Goal: Information Seeking & Learning: Understand process/instructions

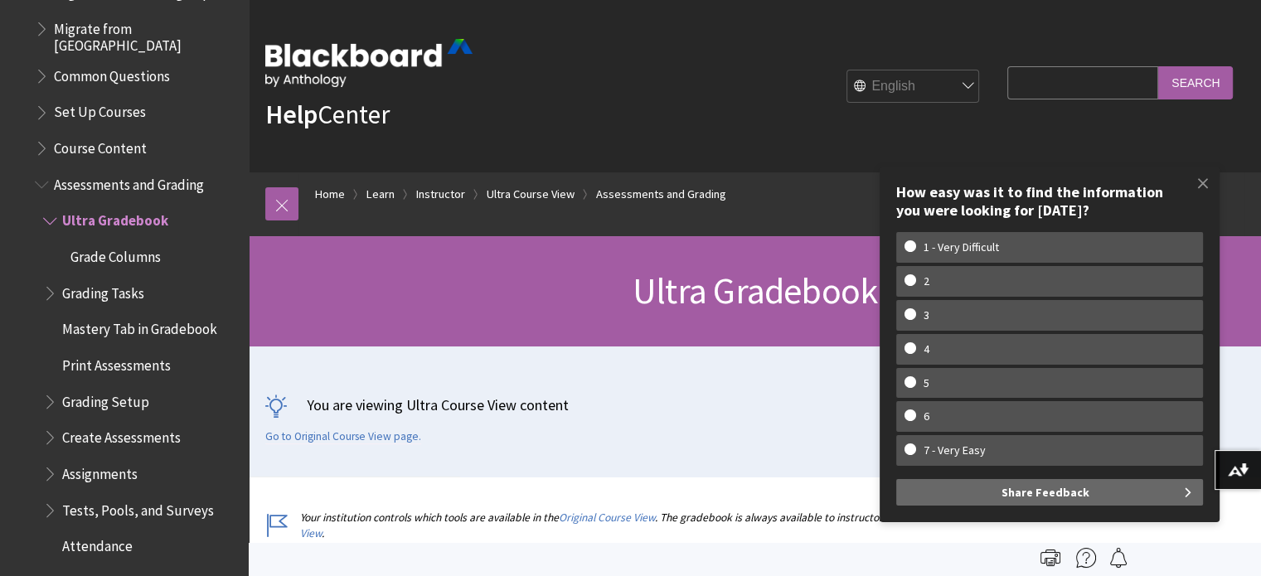
scroll to position [2297, 0]
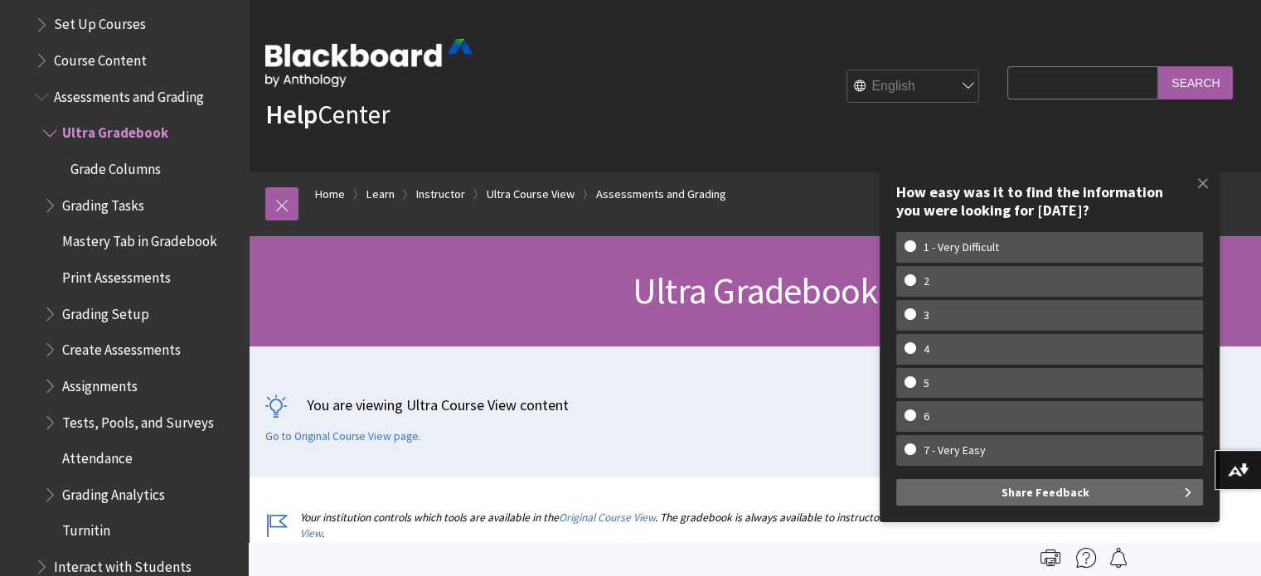
click at [129, 301] on span "Grading Setup" at bounding box center [105, 311] width 87 height 22
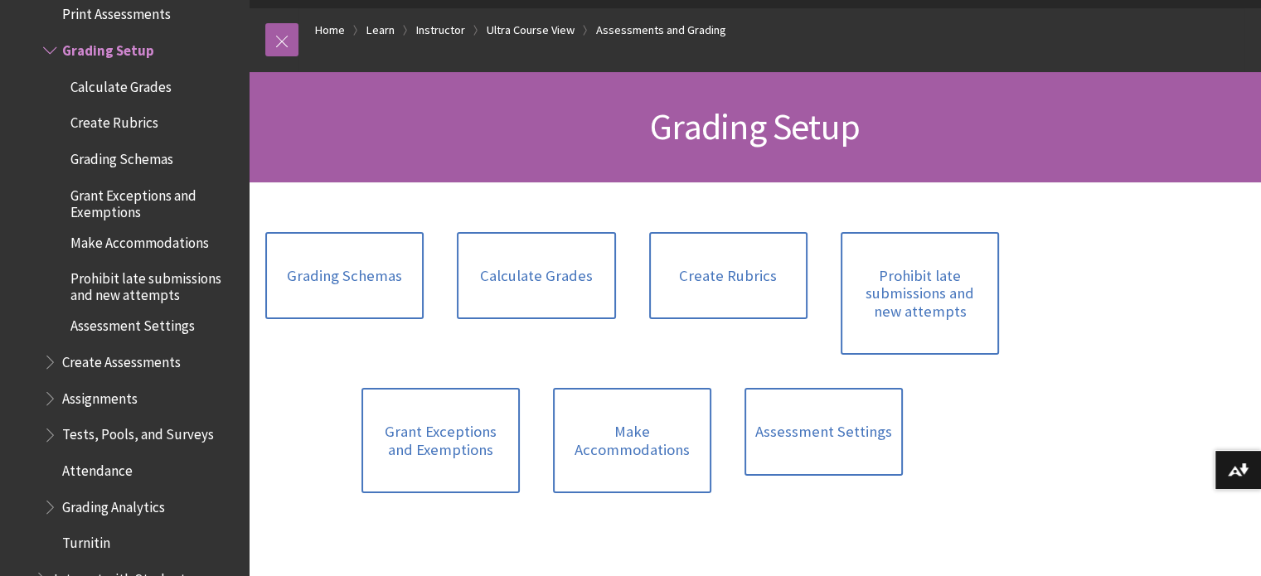
scroll to position [166, 0]
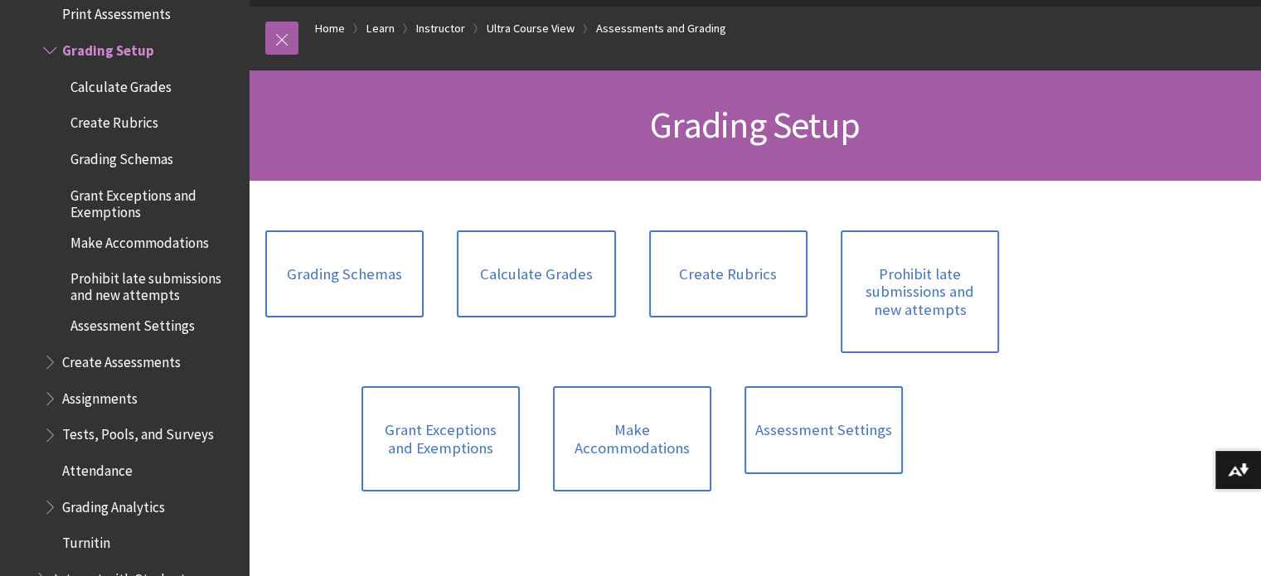
click at [92, 457] on span "Attendance" at bounding box center [97, 468] width 70 height 22
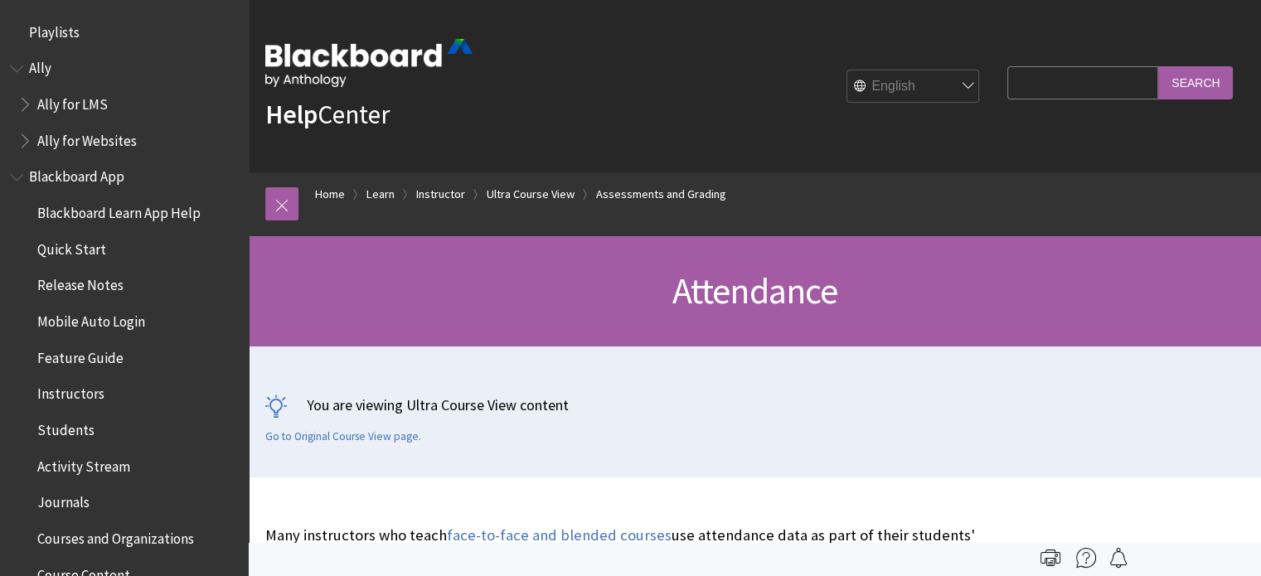
scroll to position [2670, 0]
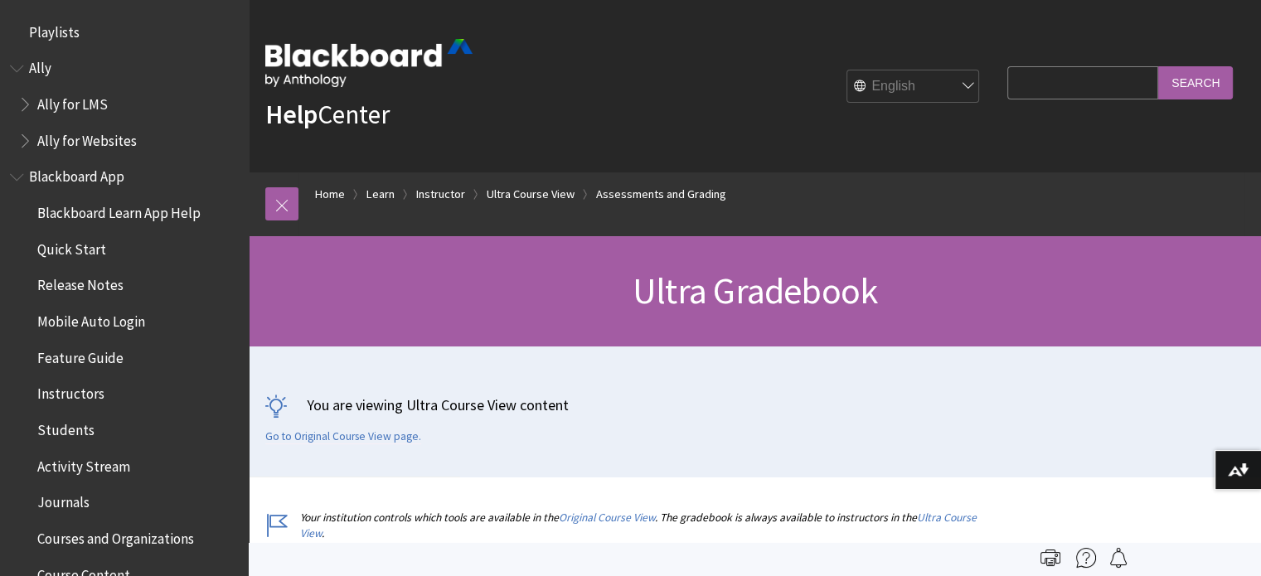
scroll to position [2380, 0]
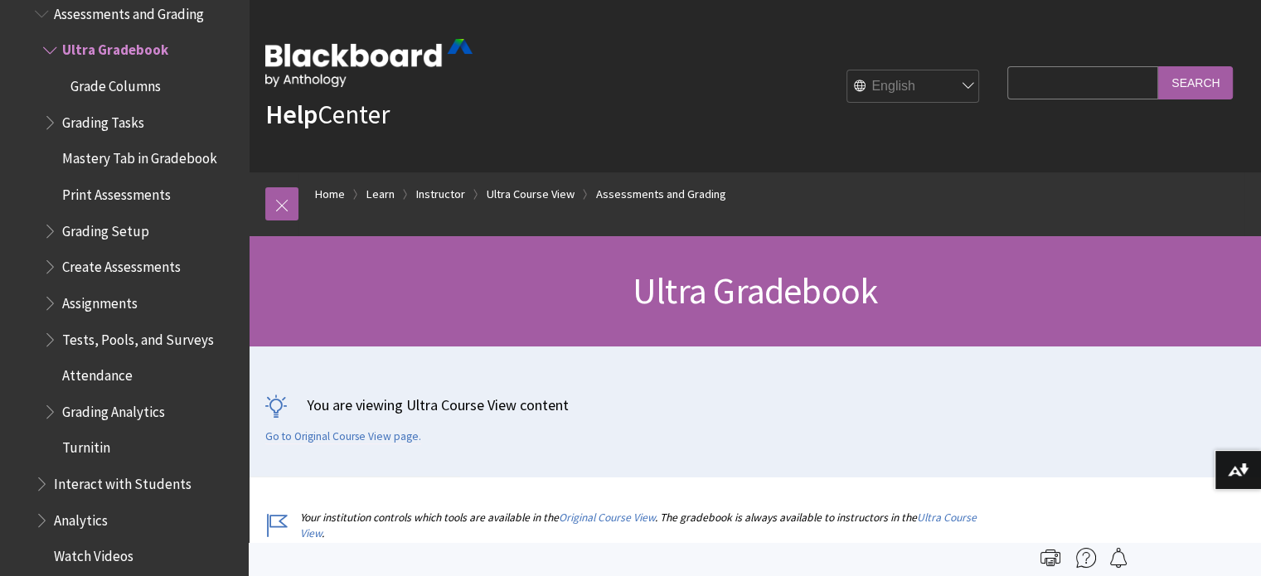
click at [1030, 90] on input "Search Query" at bounding box center [1082, 82] width 151 height 32
type input "can I add myself to the gradebook"
click at [1204, 74] on input "Search" at bounding box center [1195, 82] width 75 height 32
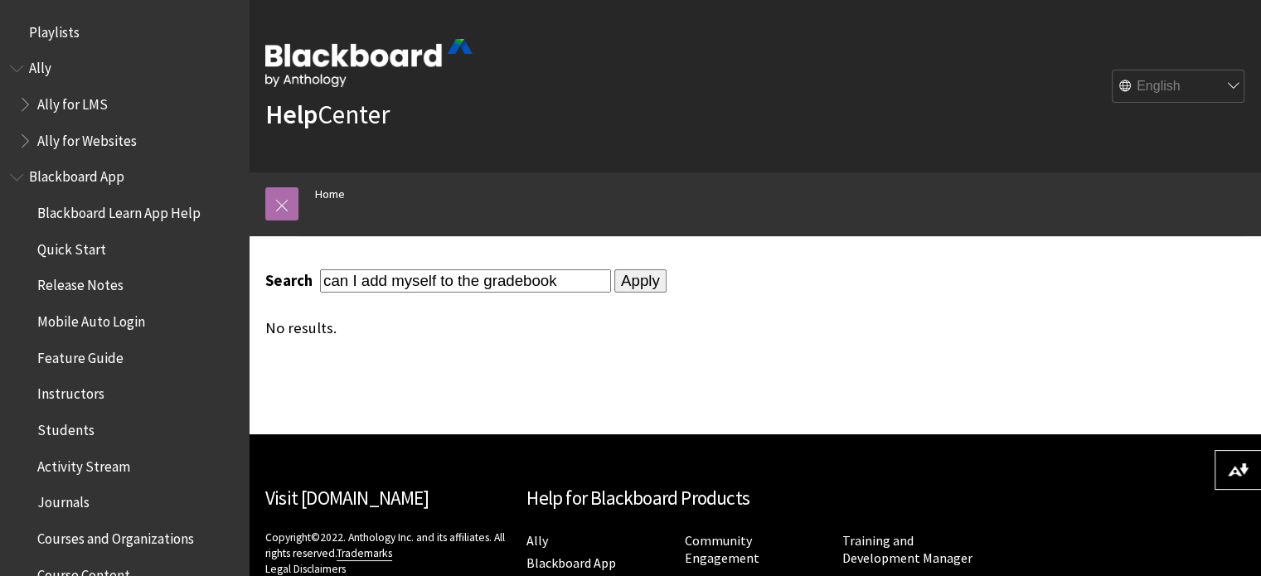
click at [286, 195] on link at bounding box center [281, 203] width 33 height 33
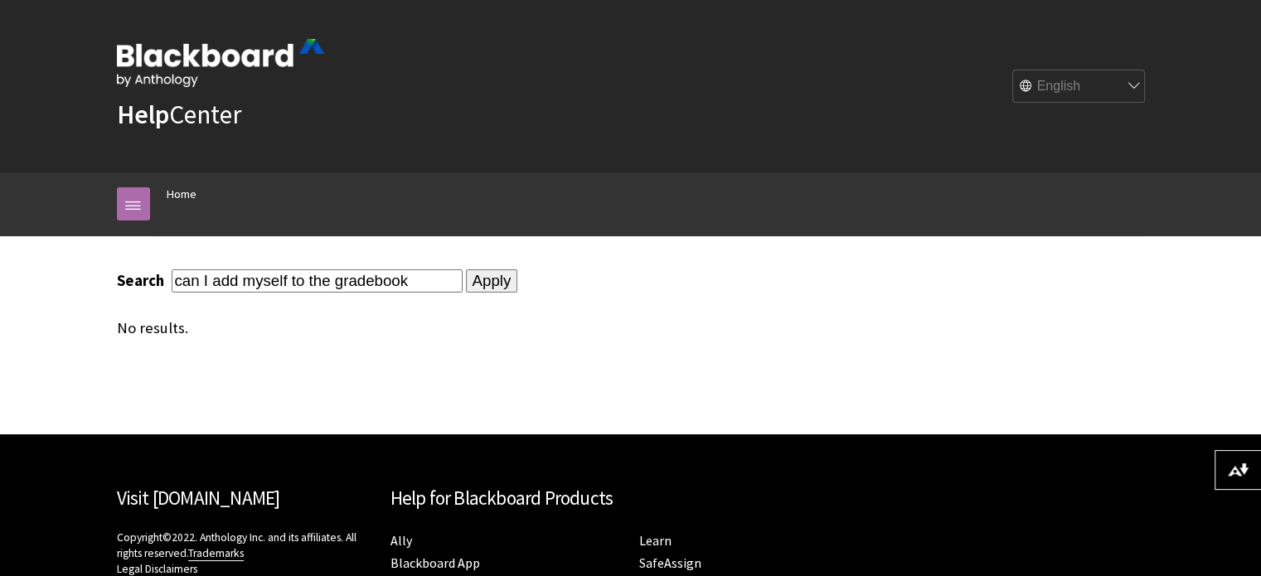
click at [130, 207] on link at bounding box center [133, 203] width 33 height 33
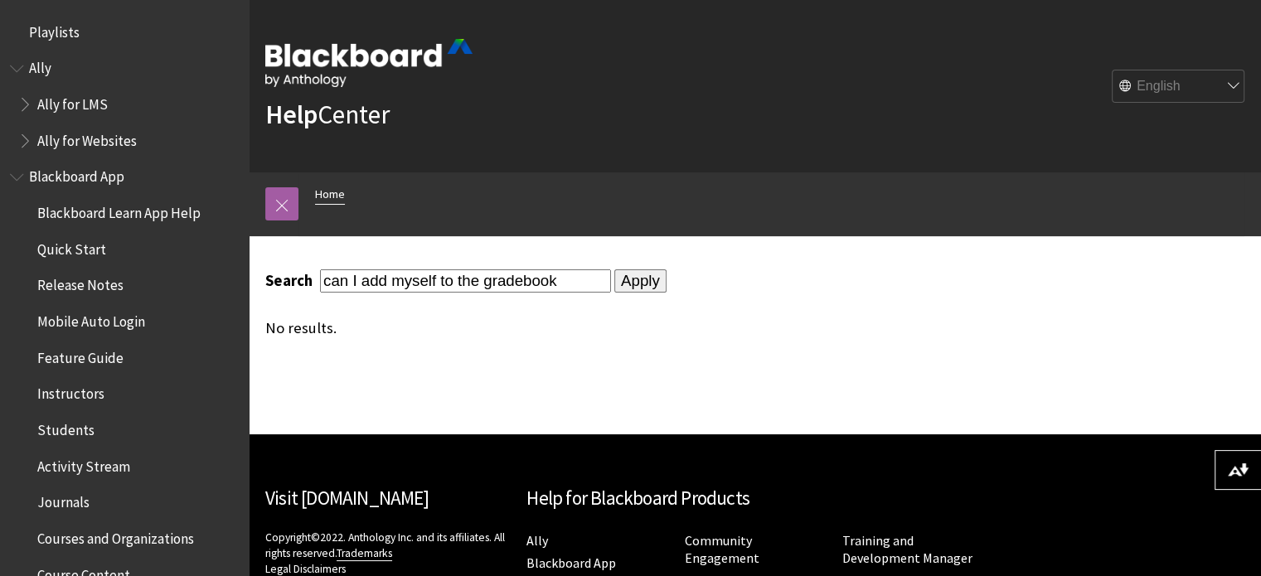
click at [328, 192] on link "Home" at bounding box center [330, 194] width 30 height 21
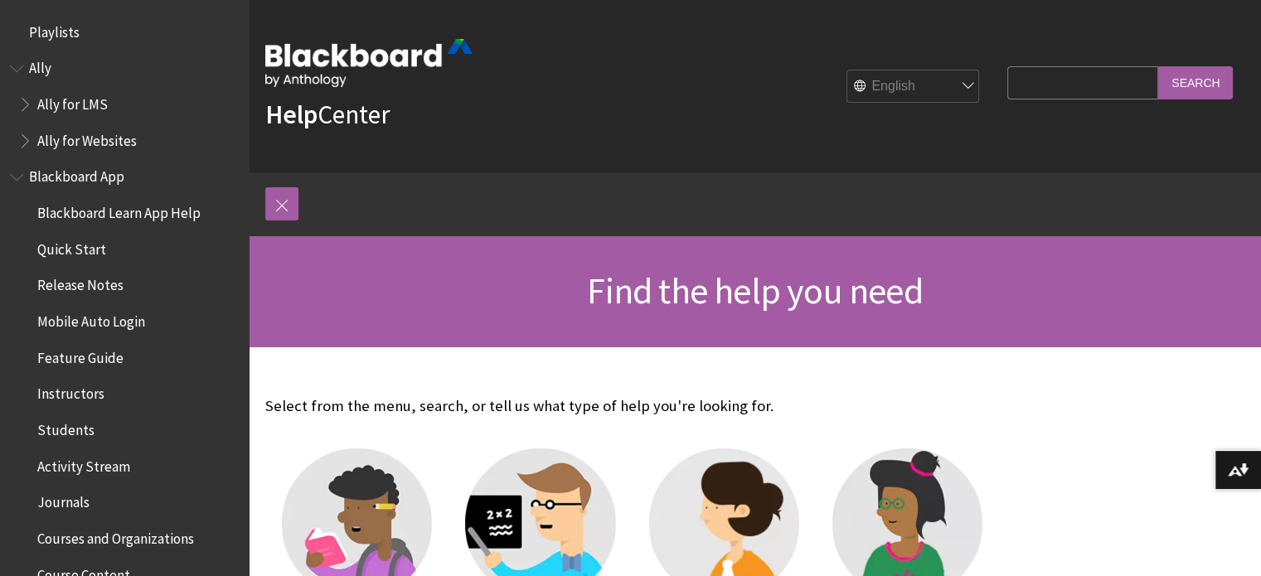
click at [1103, 92] on input "Search Query" at bounding box center [1082, 82] width 151 height 32
type input "add student to gradebook"
click at [1198, 75] on input "Search" at bounding box center [1195, 82] width 75 height 32
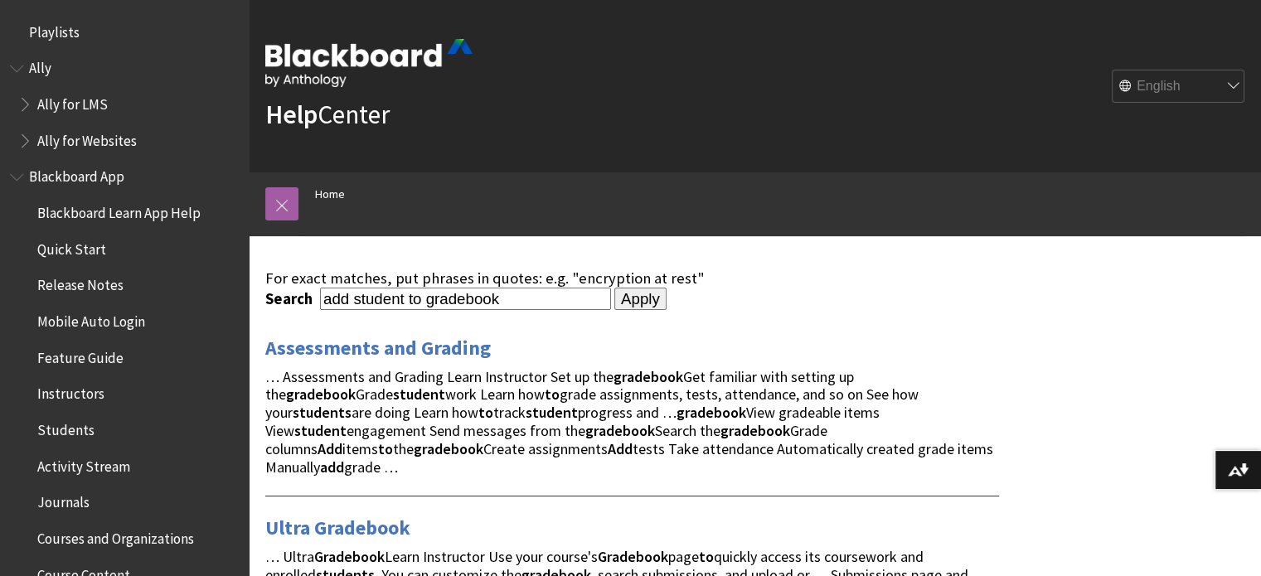
click at [404, 293] on input "add student to gradebook" at bounding box center [465, 299] width 291 height 22
type input "add student"
click at [616, 297] on input "Apply" at bounding box center [640, 299] width 52 height 23
